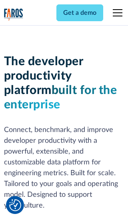
scroll to position [121, 0]
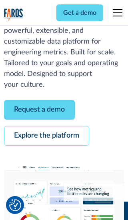
click at [39, 109] on link "Request a demo" at bounding box center [39, 110] width 71 height 20
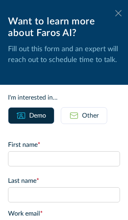
click at [118, 13] on icon at bounding box center [118, 13] width 6 height 6
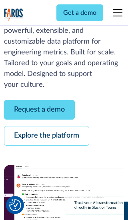
scroll to position [146, 0]
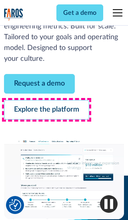
click at [46, 109] on link "Explore the platform" at bounding box center [46, 110] width 85 height 20
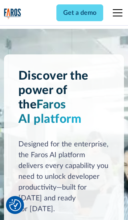
scroll to position [5998, 0]
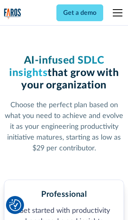
scroll to position [1240, 0]
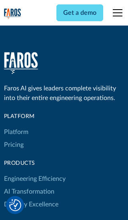
click at [16, 125] on link "Platform" at bounding box center [16, 131] width 24 height 13
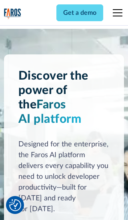
scroll to position [6255, 0]
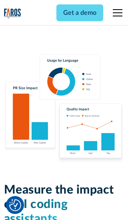
scroll to position [4937, 0]
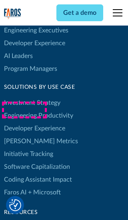
click at [24, 135] on link "[PERSON_NAME] Metrics" at bounding box center [41, 141] width 74 height 13
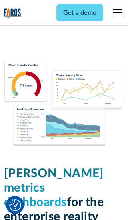
scroll to position [3498, 0]
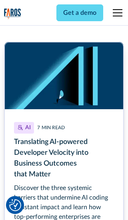
scroll to position [3610, 0]
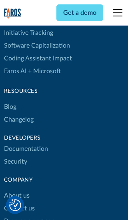
click at [18, 113] on link "Changelog" at bounding box center [19, 119] width 30 height 13
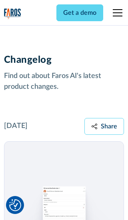
scroll to position [9644, 0]
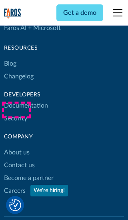
click at [16, 146] on link "About us" at bounding box center [17, 152] width 26 height 13
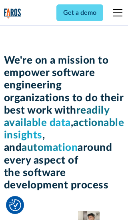
scroll to position [2756, 0]
